Goal: Complete application form: Complete application form

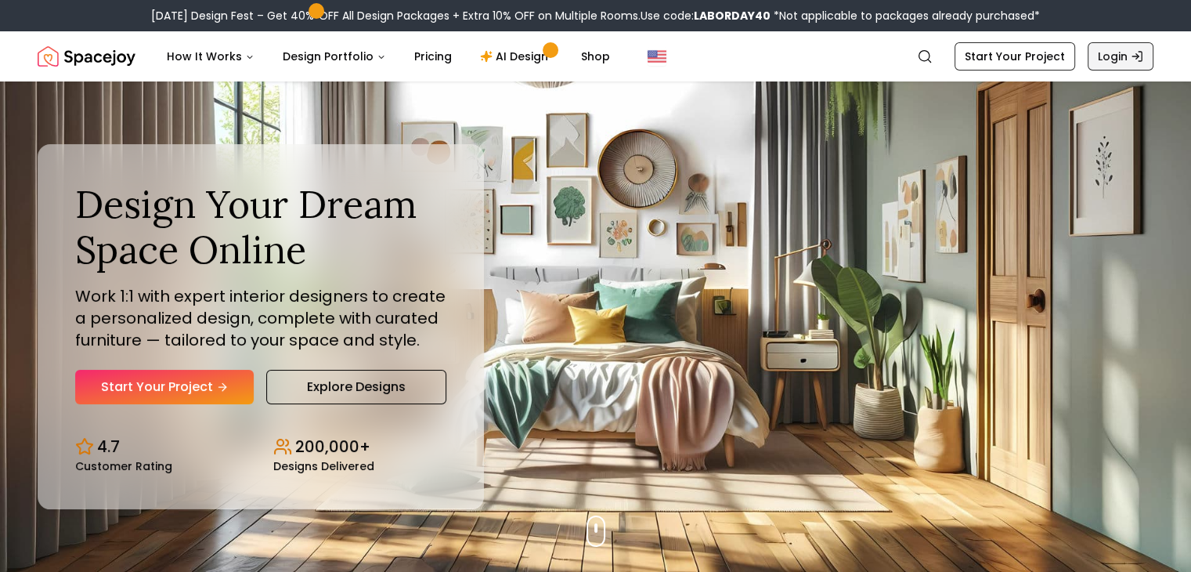
click at [1120, 51] on link "Login" at bounding box center [1120, 56] width 66 height 28
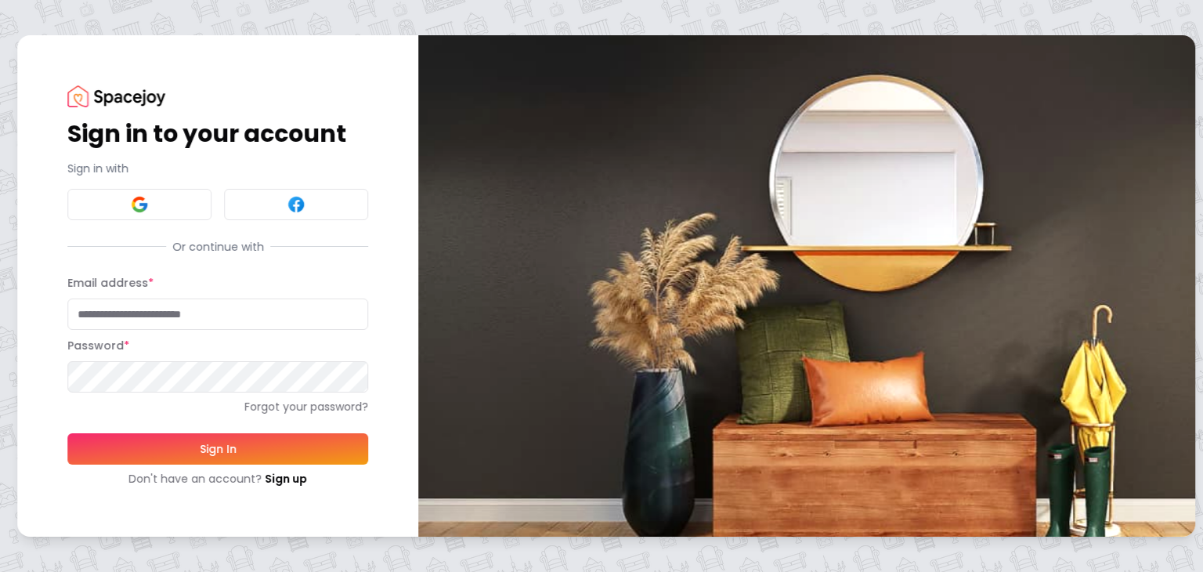
type input "**********"
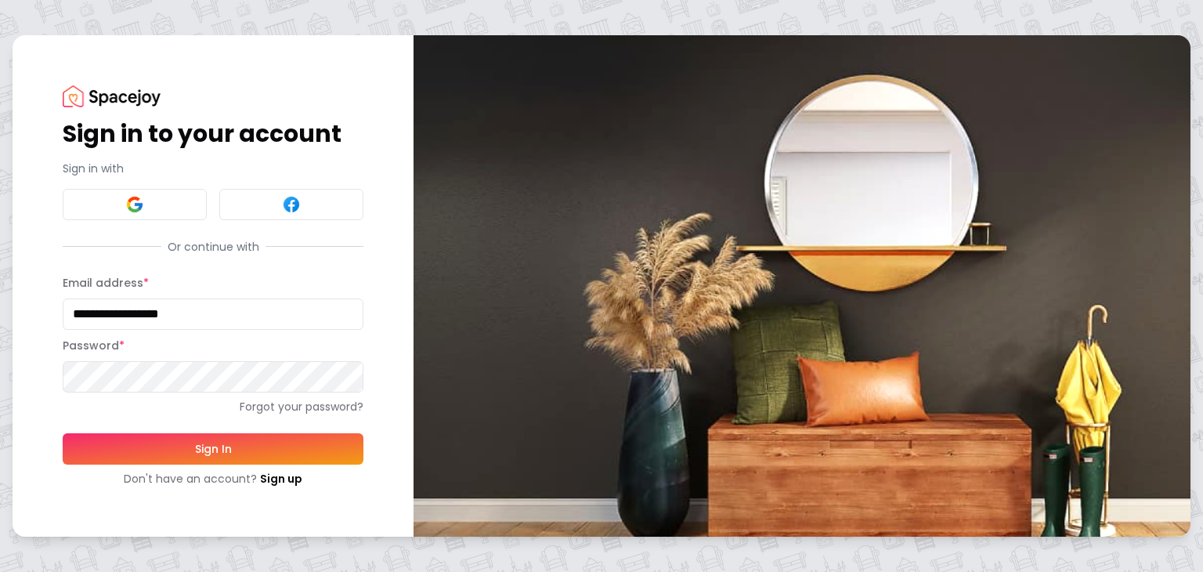
click at [226, 449] on button "Sign In" at bounding box center [213, 448] width 301 height 31
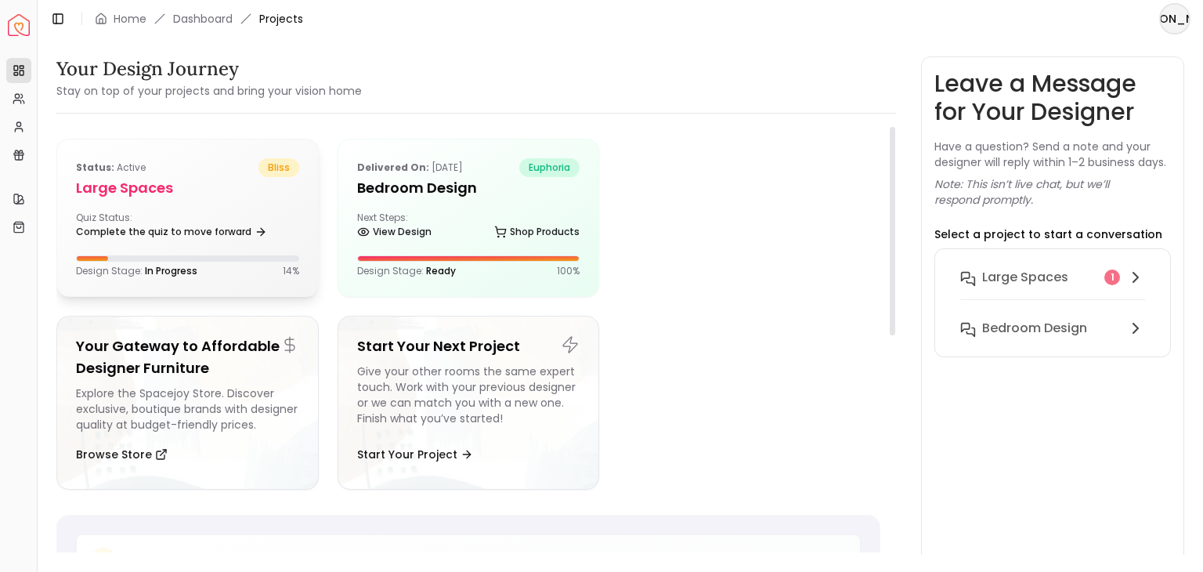
click at [157, 209] on div "Status: active bliss Large Spaces Quiz Status: Complete the quiz to move forwar…" at bounding box center [187, 217] width 261 height 157
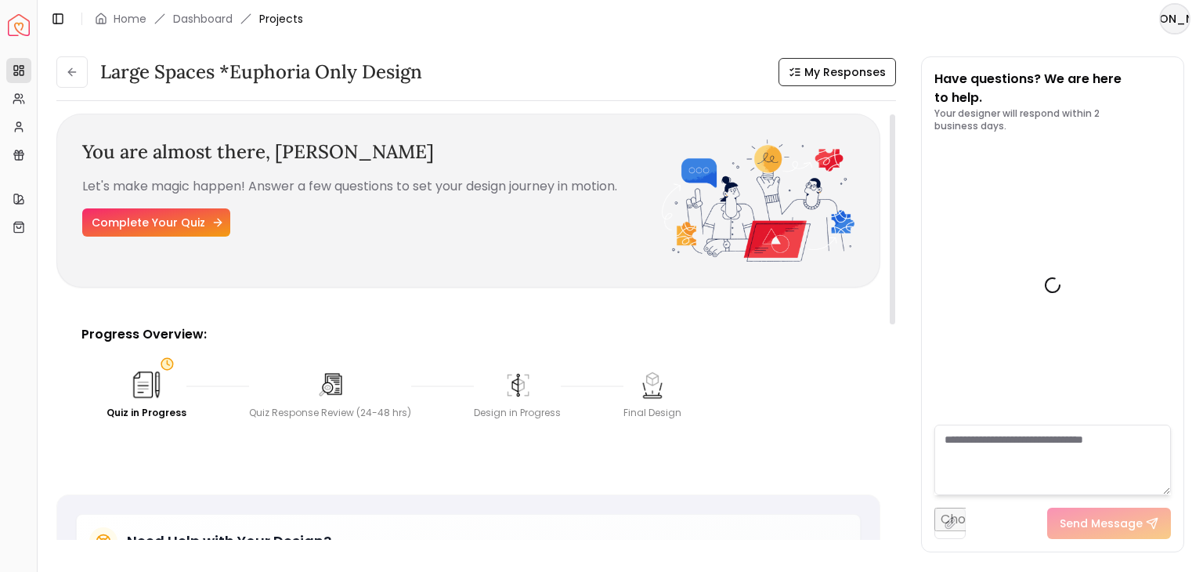
click at [183, 225] on link "Complete Your Quiz" at bounding box center [156, 222] width 148 height 28
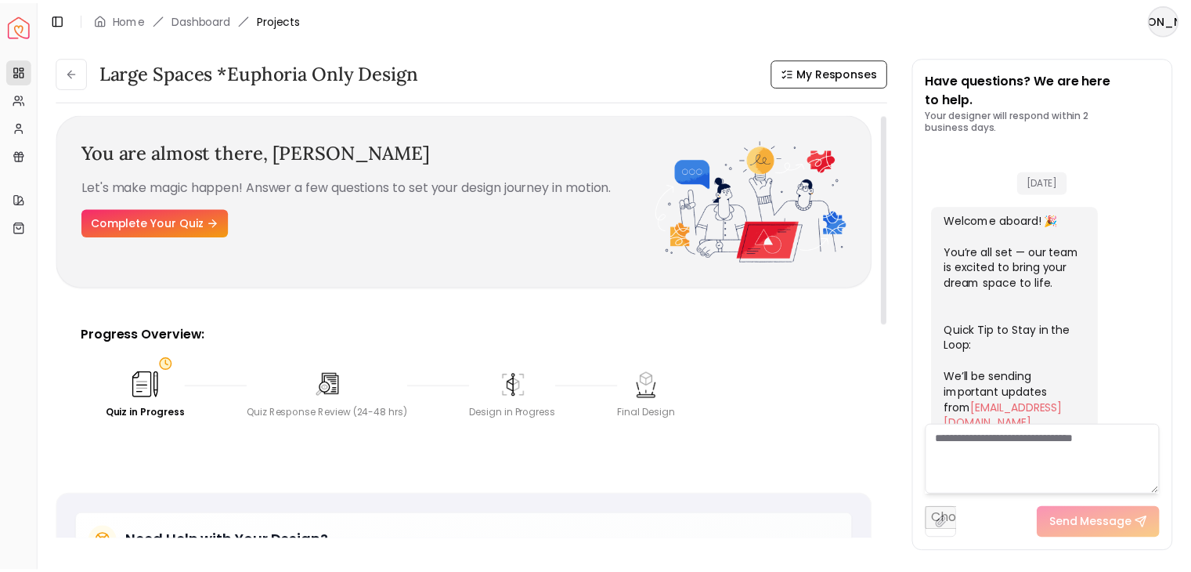
scroll to position [582, 0]
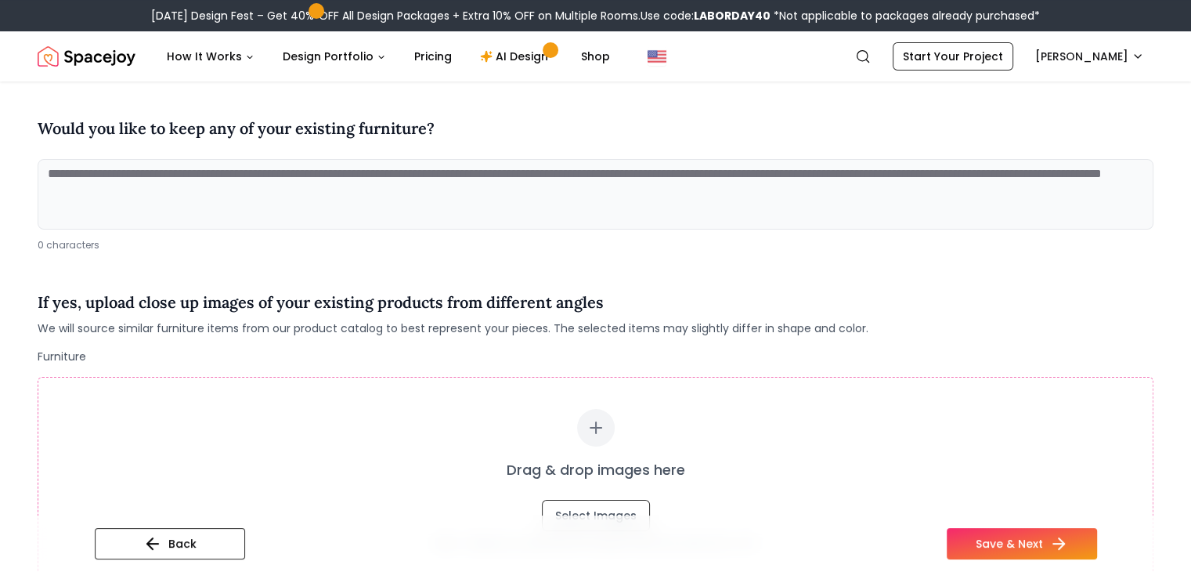
scroll to position [157, 0]
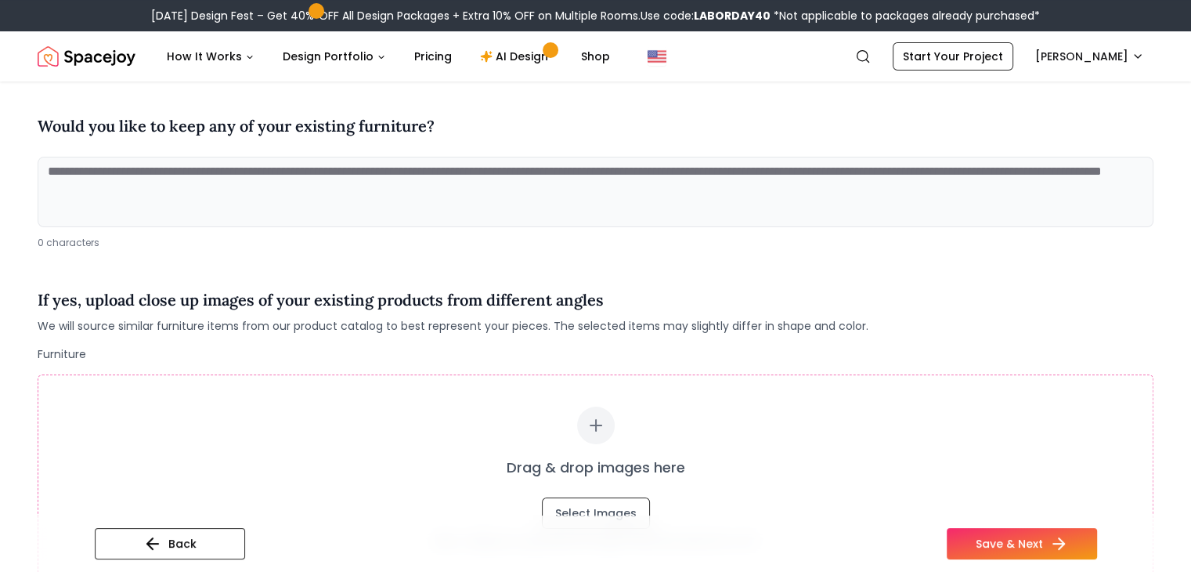
drag, startPoint x: 413, startPoint y: 186, endPoint x: 115, endPoint y: 168, distance: 298.8
click at [115, 168] on textarea at bounding box center [596, 192] width 1116 height 70
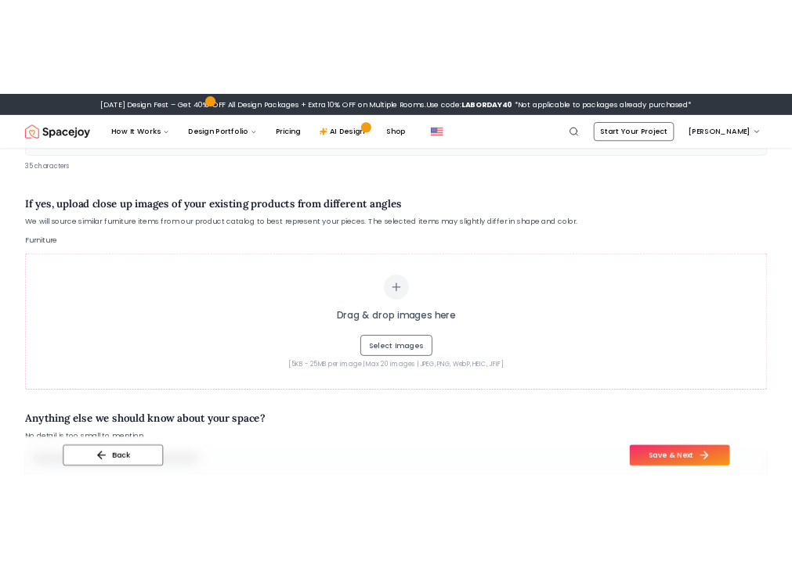
scroll to position [294, 0]
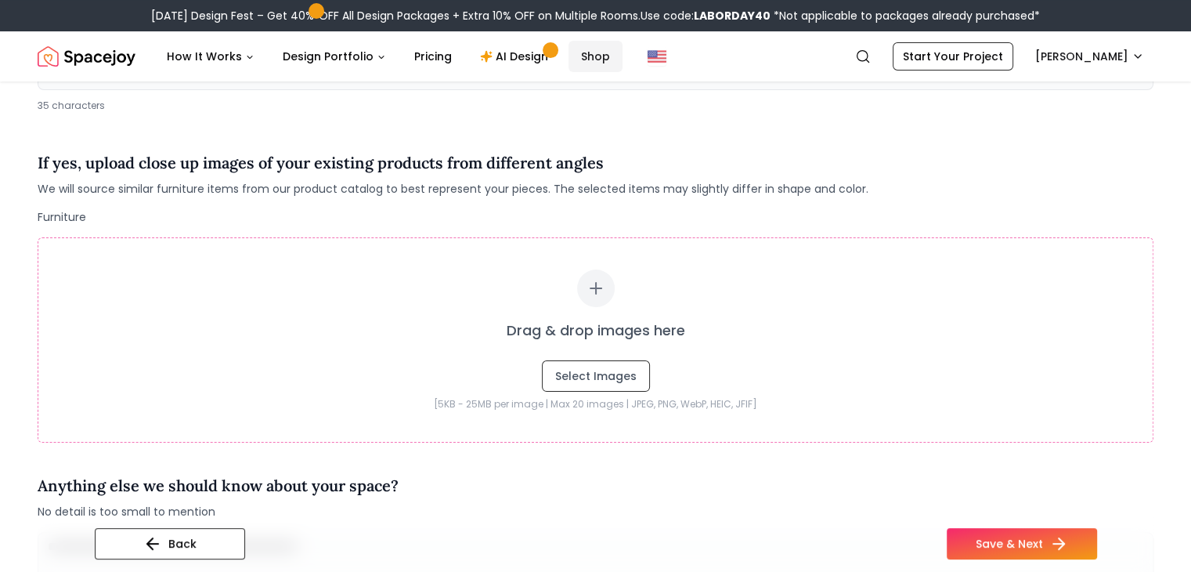
type textarea "**********"
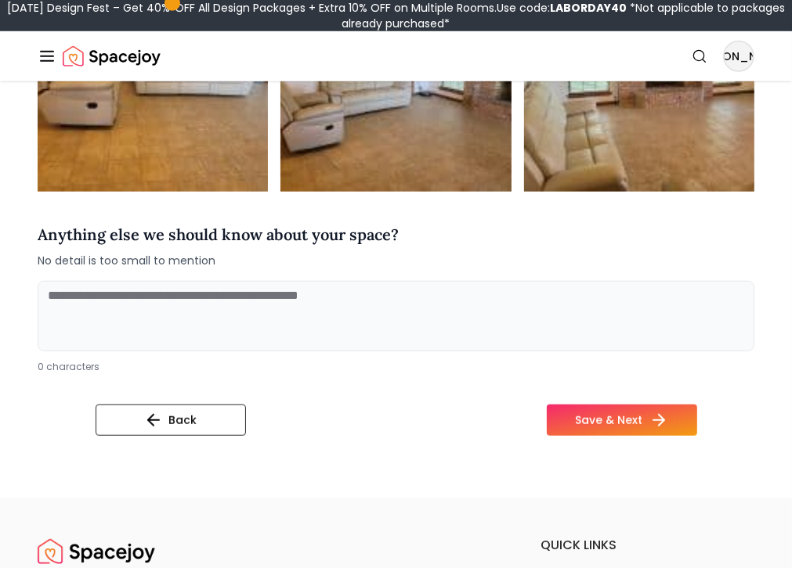
scroll to position [809, 0]
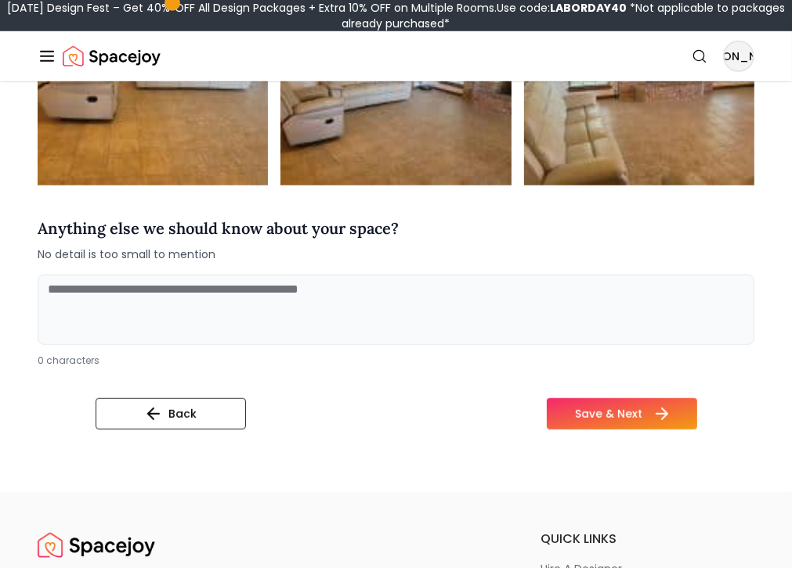
click at [679, 399] on button "Save & Next" at bounding box center [621, 414] width 150 height 31
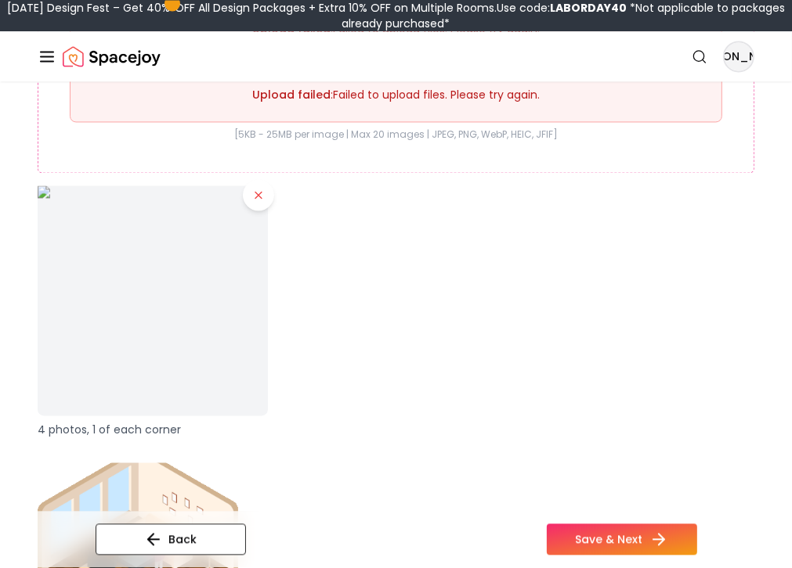
scroll to position [2063, 0]
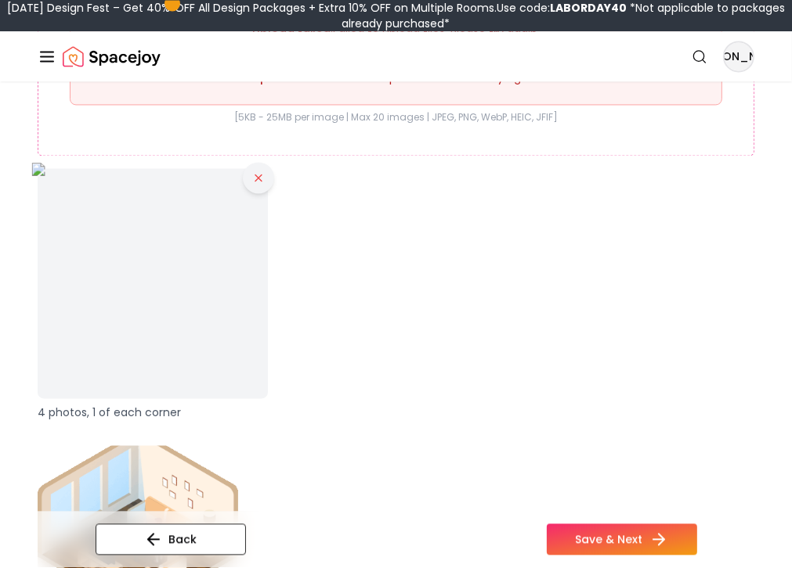
click at [243, 182] on button at bounding box center [258, 177] width 31 height 31
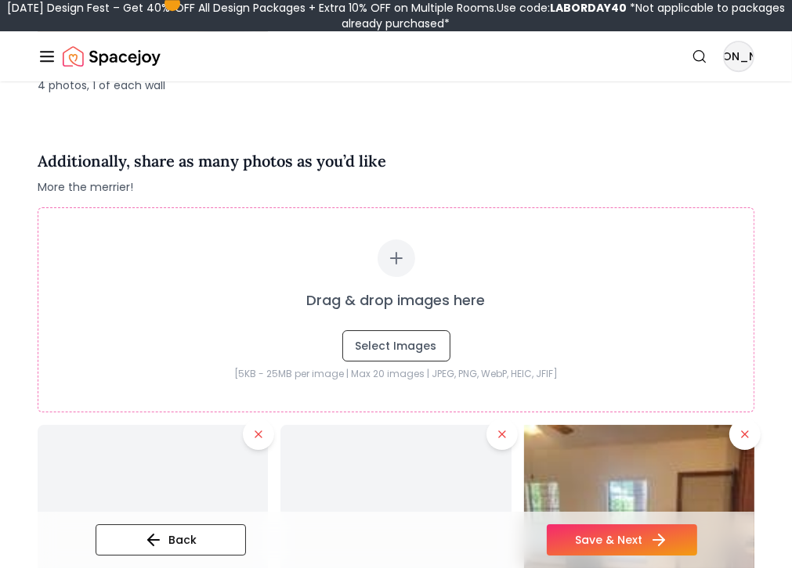
scroll to position [3427, 0]
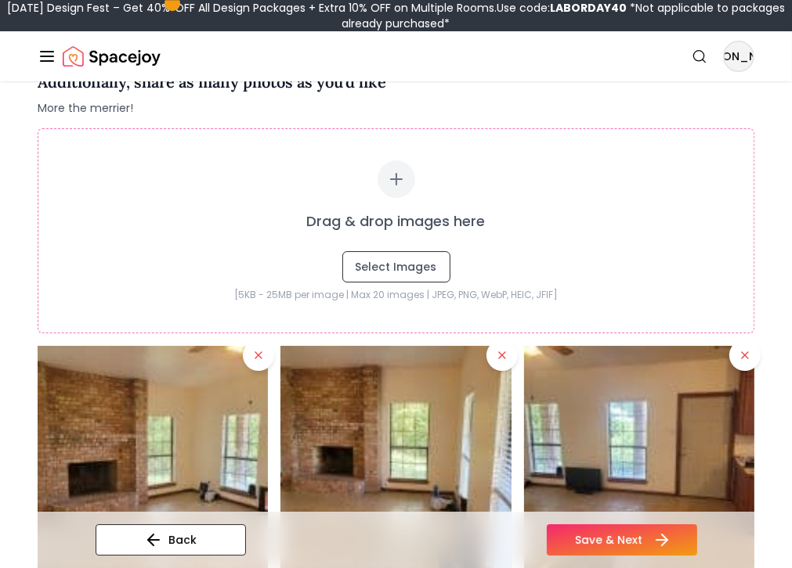
click at [665, 525] on button "Save & Next" at bounding box center [621, 540] width 150 height 31
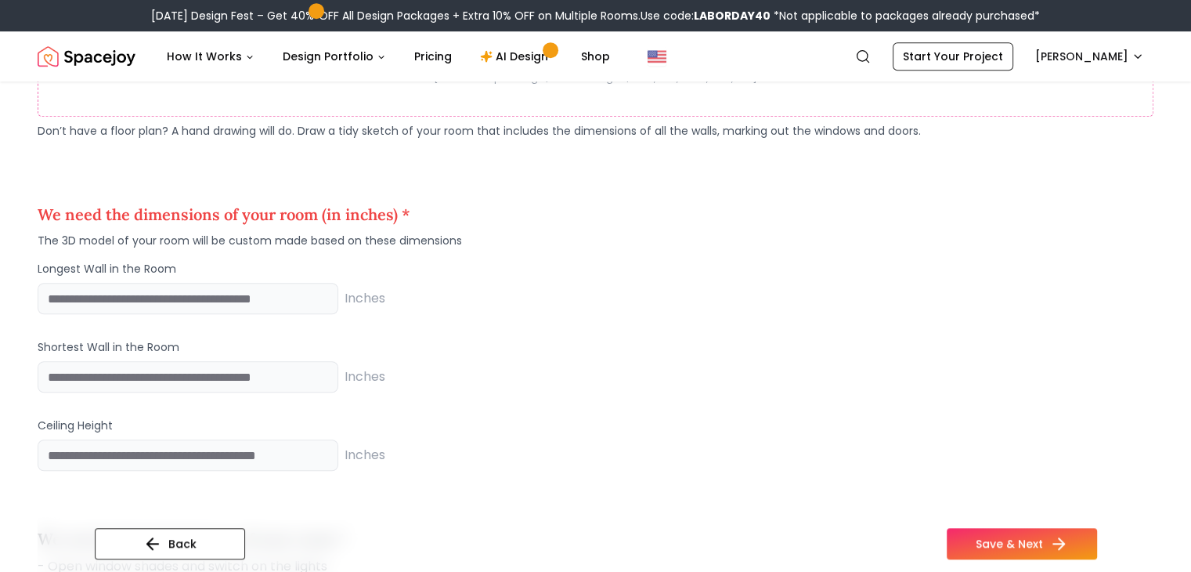
scroll to position [970, 0]
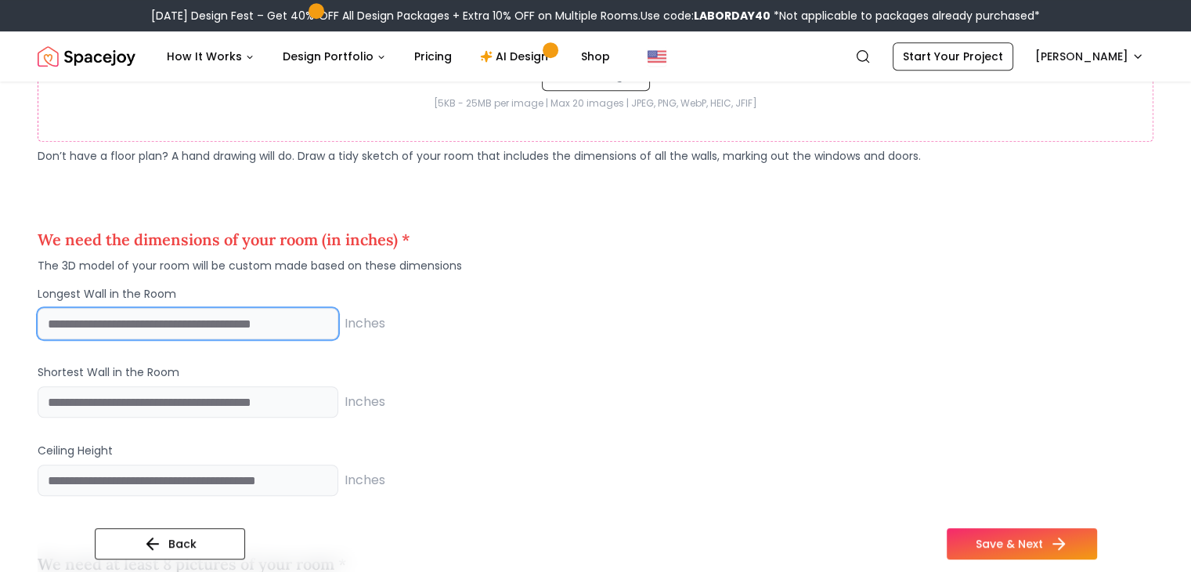
click at [56, 319] on input "number" at bounding box center [188, 323] width 301 height 31
type input "***"
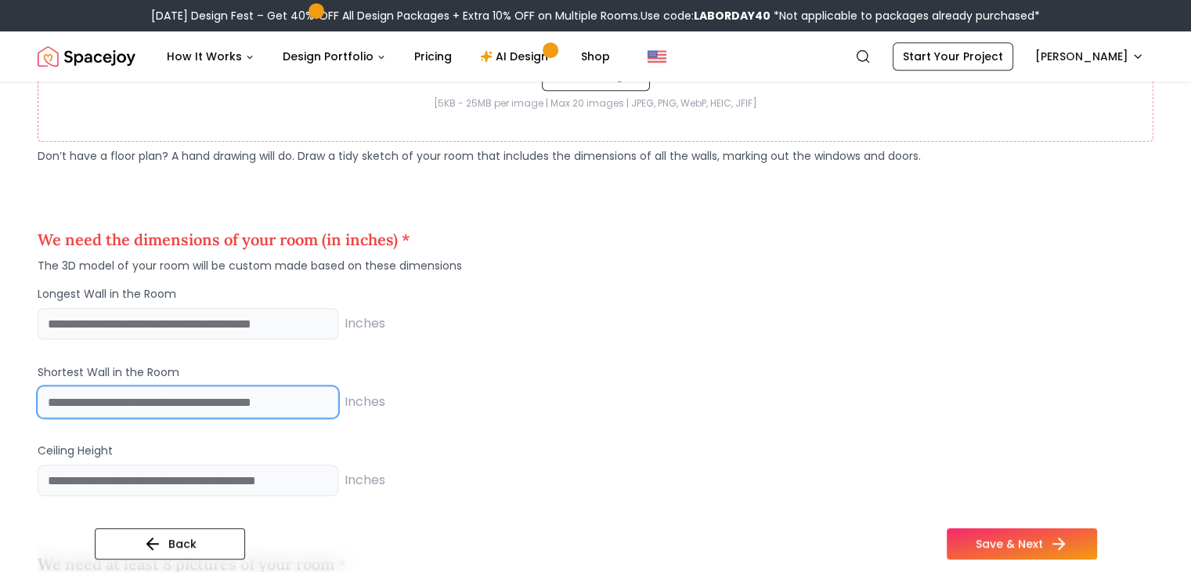
click at [238, 391] on input "number" at bounding box center [188, 401] width 301 height 31
type input "***"
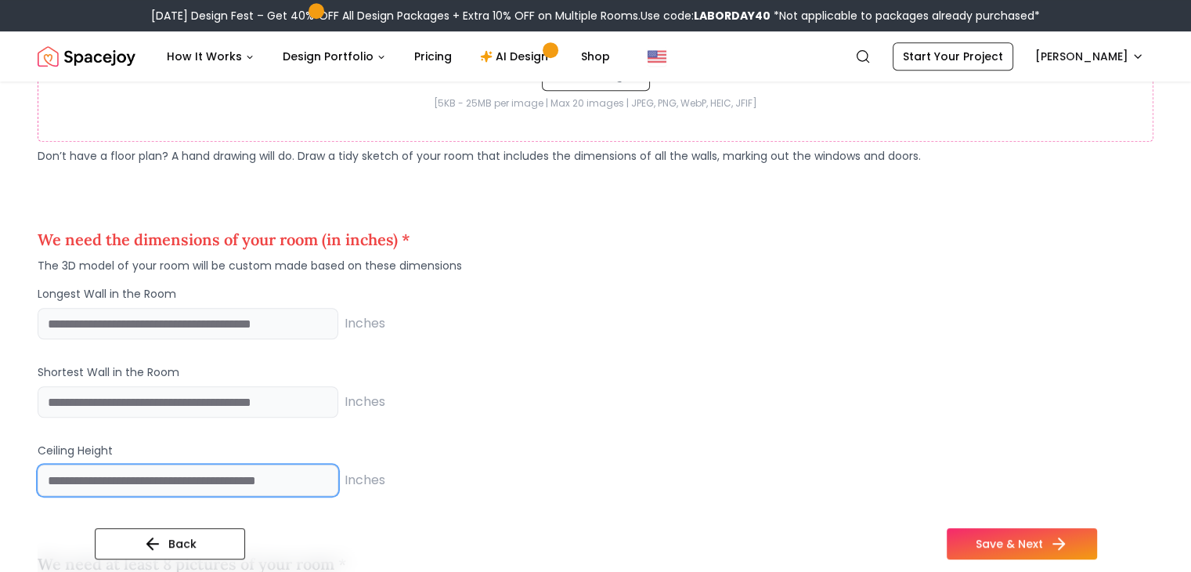
click at [193, 478] on input "number" at bounding box center [188, 479] width 301 height 31
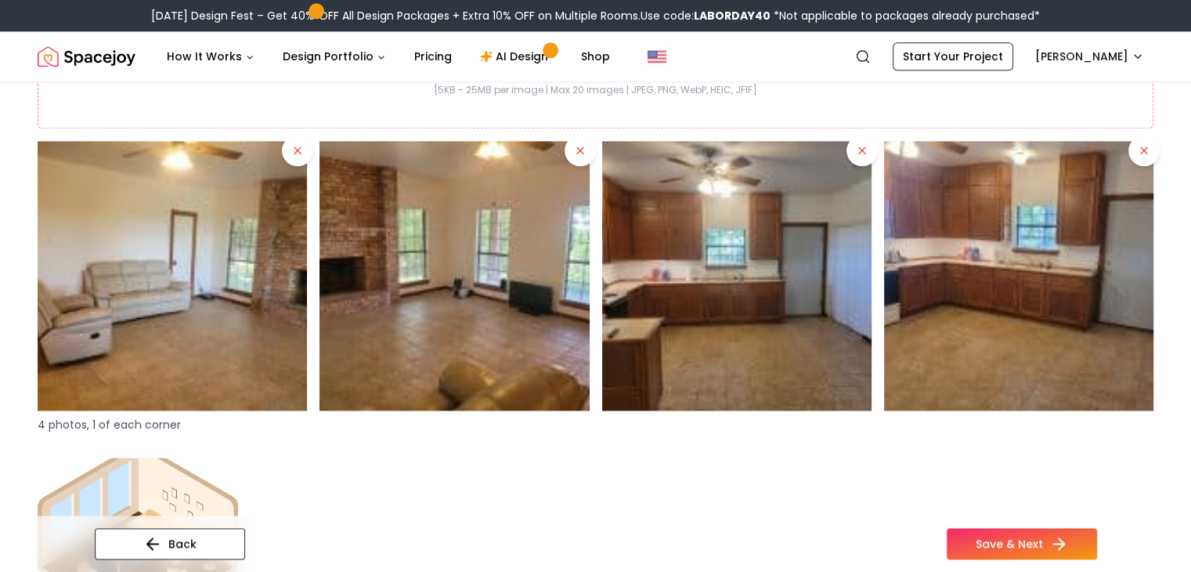
scroll to position [1898, 0]
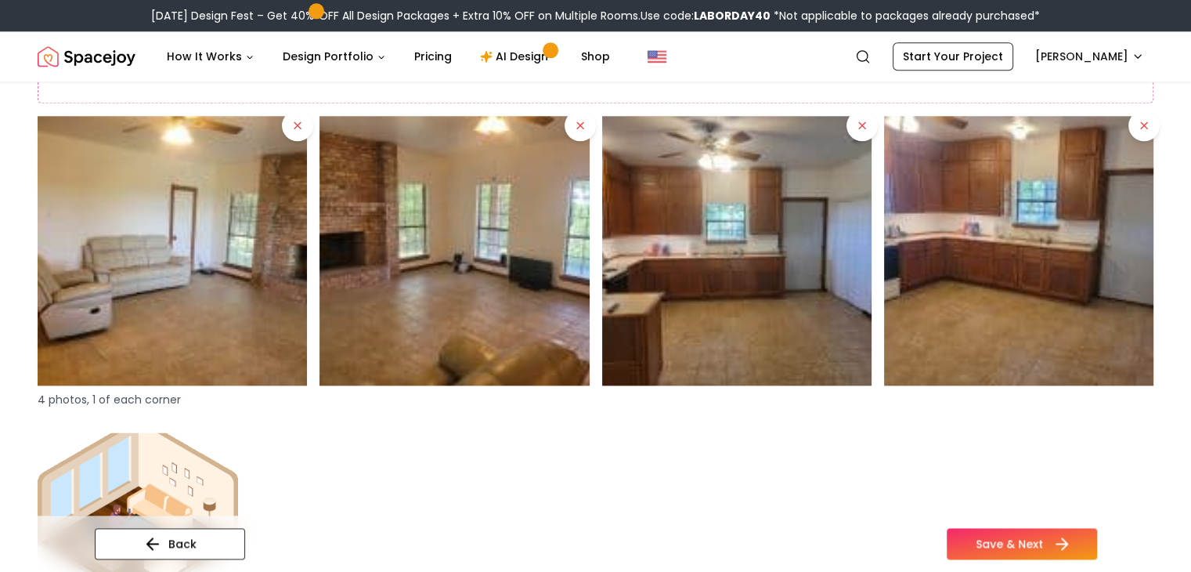
type input "***"
click at [1080, 539] on button "Save & Next" at bounding box center [1022, 543] width 150 height 31
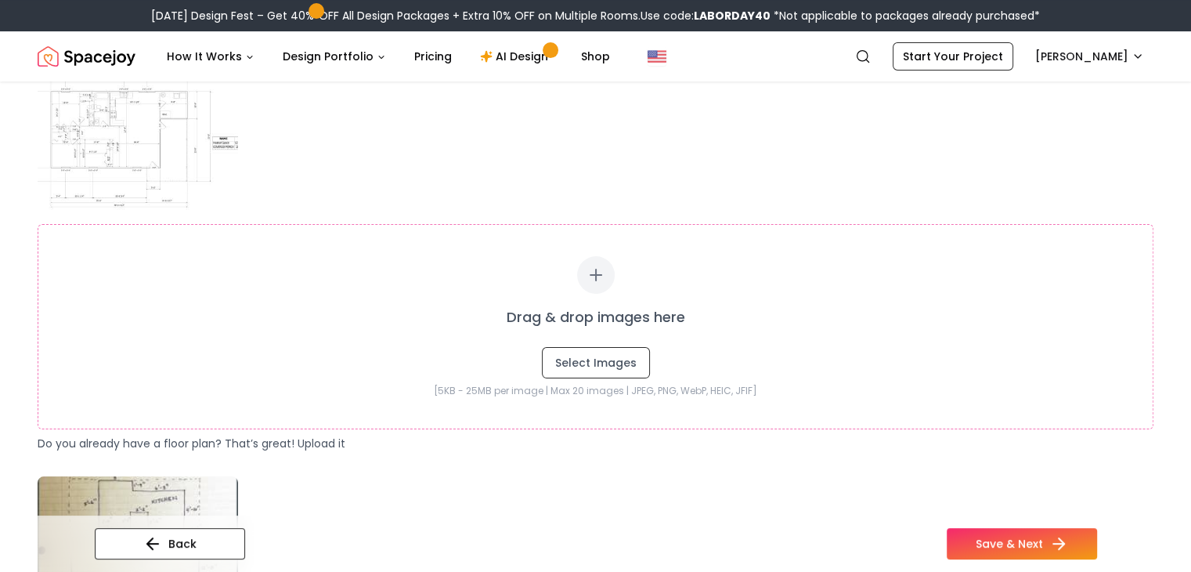
scroll to position [0, 0]
